Goal: Register for event/course

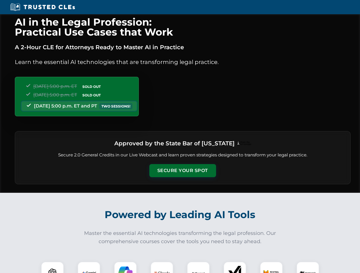
click at [182, 171] on button "Secure Your Spot" at bounding box center [182, 170] width 67 height 13
click at [52, 268] on img at bounding box center [52, 273] width 17 height 17
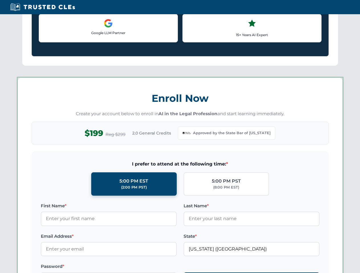
scroll to position [490, 0]
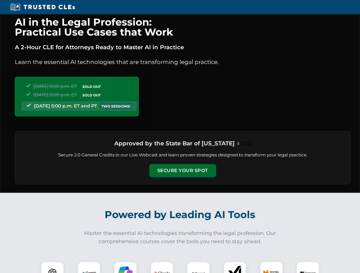
click at [182, 171] on button "Secure Your Spot" at bounding box center [182, 170] width 67 height 13
click at [52, 268] on img at bounding box center [52, 273] width 17 height 17
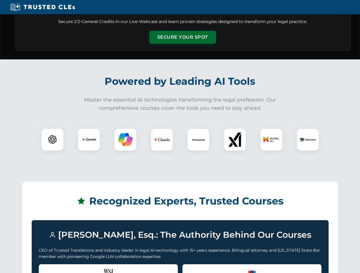
click at [89, 268] on div "Recognized by the WSJ [PERSON_NAME] was featured for his expertise in AI legal …" at bounding box center [108, 276] width 139 height 23
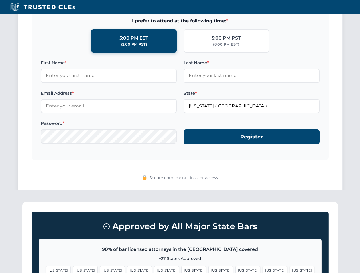
click at [208, 268] on span "[US_STATE]" at bounding box center [220, 271] width 25 height 8
click at [262, 268] on span "[US_STATE]" at bounding box center [274, 271] width 25 height 8
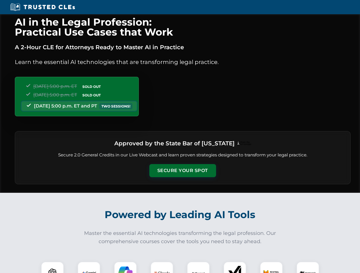
click at [182, 171] on button "Secure Your Spot" at bounding box center [182, 170] width 67 height 13
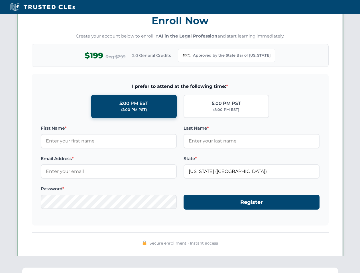
click at [162, 268] on div "AI in the Legal Profession: Practical Use Cases that Work A 2-Hour CLE for Atto…" at bounding box center [180, 189] width 360 height 1328
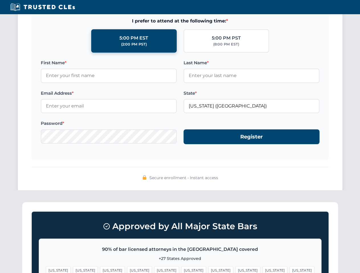
click at [262, 268] on span "[US_STATE]" at bounding box center [274, 271] width 25 height 8
